Goal: Task Accomplishment & Management: Complete application form

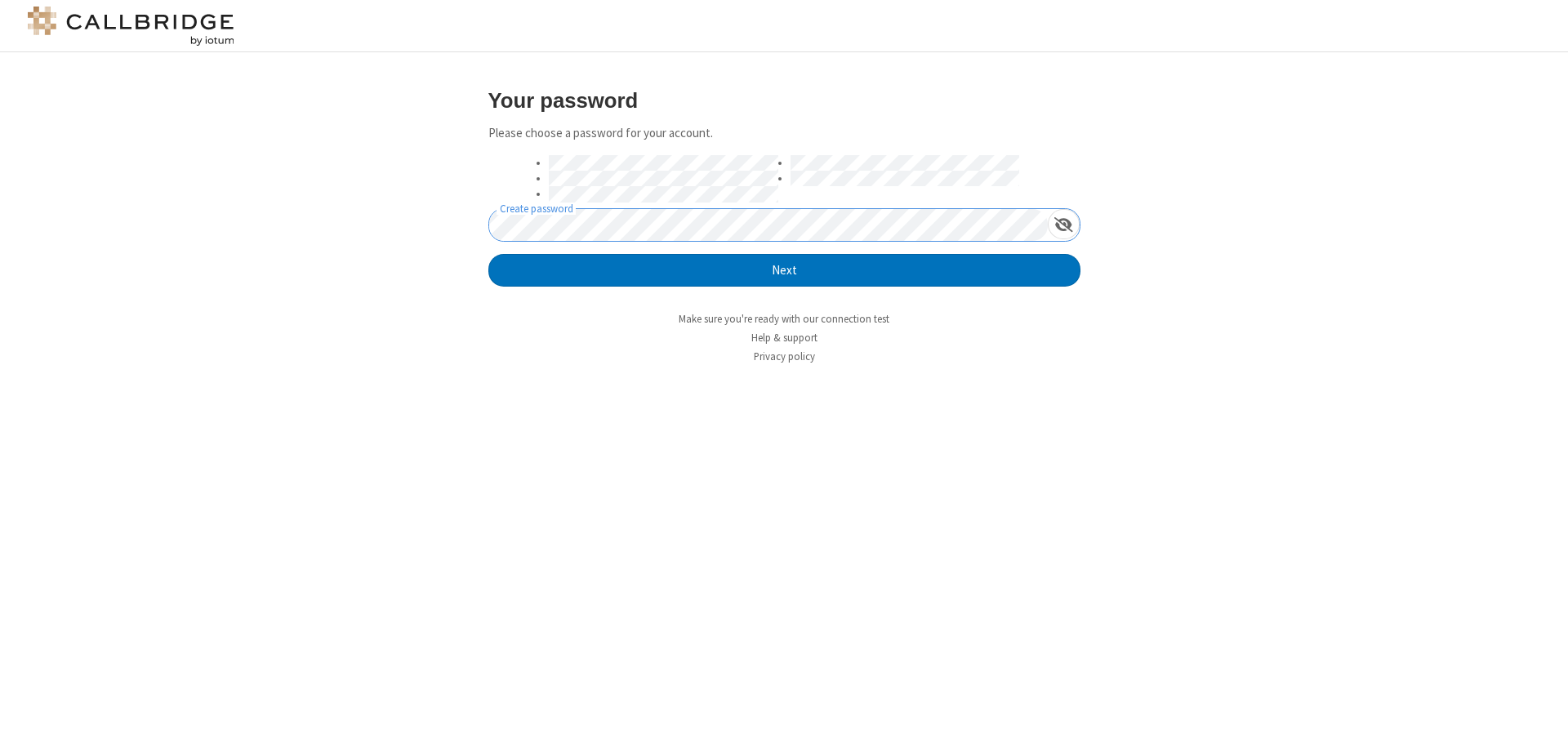
click button "Next" at bounding box center [784, 271] width 592 height 32
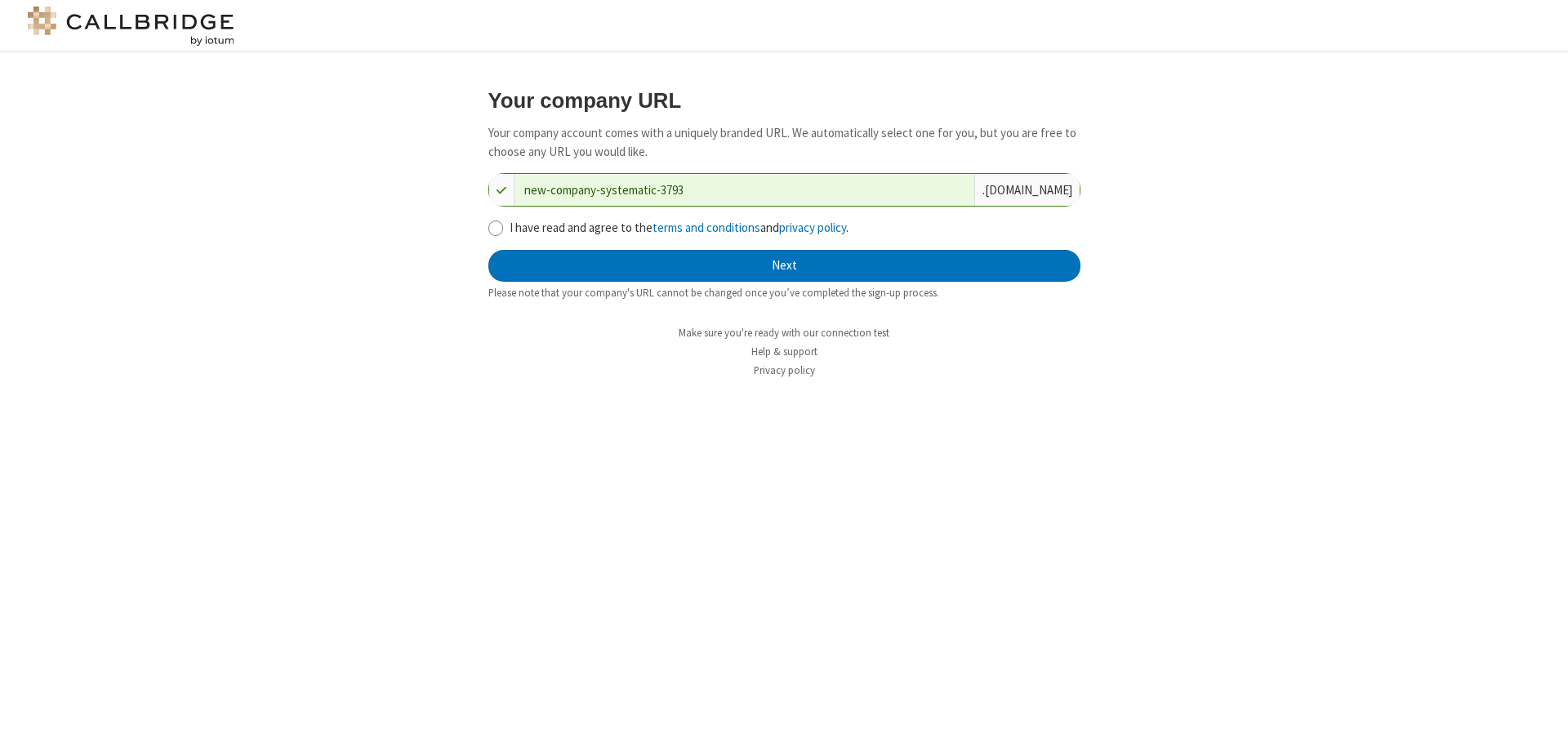
click at [495, 227] on input "I have read and agree to the terms and conditions and privacy policy ." at bounding box center [495, 228] width 15 height 17
checkbox input "true"
click at [784, 265] on button "Next" at bounding box center [784, 266] width 592 height 32
